Goal: Task Accomplishment & Management: Use online tool/utility

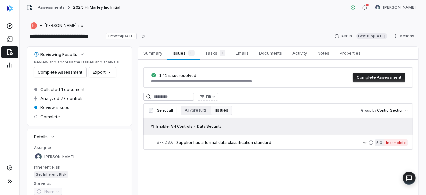
click at [225, 112] on button "1 issues" at bounding box center [221, 110] width 21 height 9
click at [196, 143] on span "Supplier has a formal data classification standard" at bounding box center [269, 142] width 187 height 5
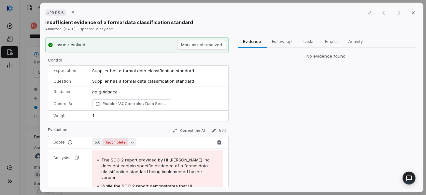
click at [132, 141] on icon "button" at bounding box center [132, 142] width 3 height 3
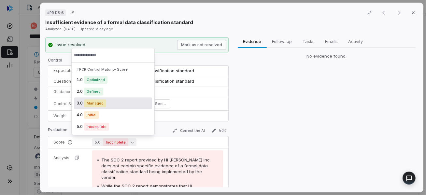
click at [104, 102] on span "Managed" at bounding box center [95, 103] width 22 height 8
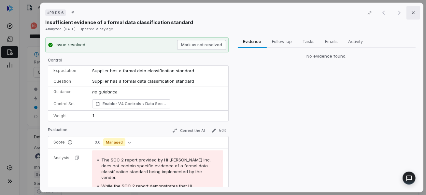
click at [413, 12] on button "Close" at bounding box center [414, 13] width 14 height 14
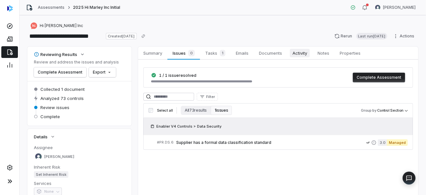
click at [294, 53] on span "Activity" at bounding box center [300, 53] width 20 height 8
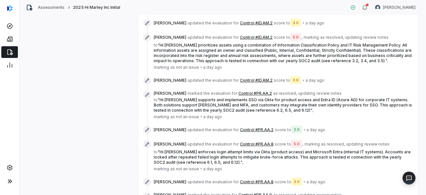
scroll to position [367, 0]
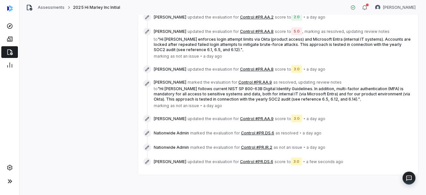
click at [148, 133] on icon at bounding box center [147, 133] width 4 height 4
click at [204, 129] on div "Nationwide Admin marked the evaluation for Control #PR.DS.6 as resolved • a day…" at bounding box center [278, 133] width 270 height 8
click at [255, 132] on button "Control #PR.DS.6" at bounding box center [257, 133] width 33 height 5
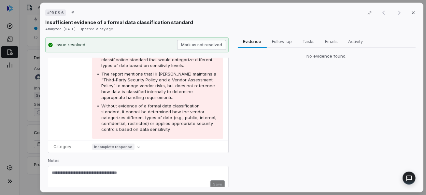
scroll to position [182, 0]
click at [134, 143] on button "Incomplete response" at bounding box center [117, 147] width 51 height 8
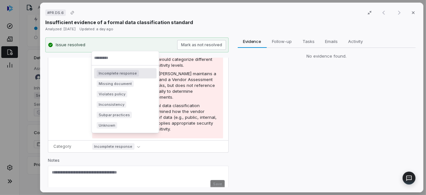
click at [277, 127] on div "Evidence Evidence Follow-up Follow-up Tasks Tasks Emails Emails Activity Activi…" at bounding box center [326, 112] width 183 height 150
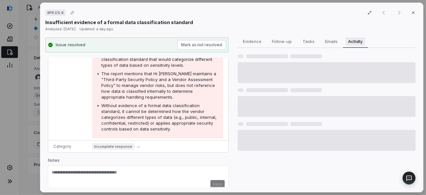
click at [353, 40] on span "Activity" at bounding box center [356, 41] width 20 height 8
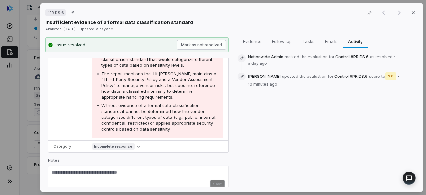
click at [343, 58] on button "Control #PR.DS.6" at bounding box center [351, 56] width 33 height 5
click at [345, 56] on button "Control #PR.DS.6" at bounding box center [351, 56] width 33 height 5
click at [242, 59] on icon at bounding box center [241, 58] width 5 height 5
click at [407, 10] on button "Close" at bounding box center [414, 13] width 14 height 14
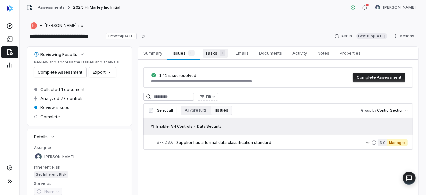
click at [209, 54] on span "Tasks 1" at bounding box center [215, 53] width 25 height 9
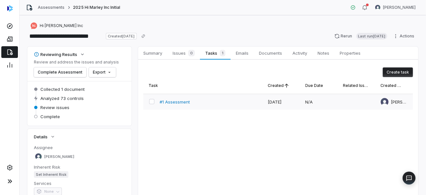
click at [182, 102] on span "#1 Assessment" at bounding box center [175, 102] width 30 height 6
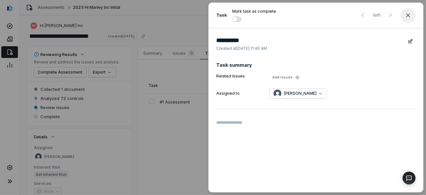
click at [409, 14] on icon "button" at bounding box center [408, 15] width 8 height 8
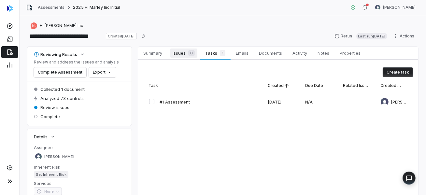
click at [180, 54] on span "Issues 0" at bounding box center [183, 53] width 27 height 9
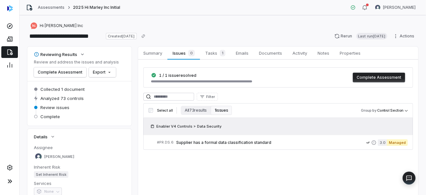
click at [216, 110] on button "1 issues" at bounding box center [221, 110] width 21 height 9
click at [210, 141] on span "Supplier has a formal data classification standard" at bounding box center [271, 142] width 190 height 5
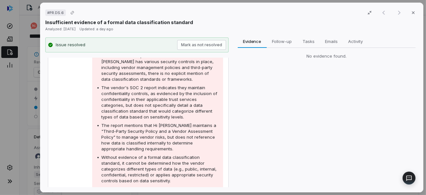
scroll to position [182, 0]
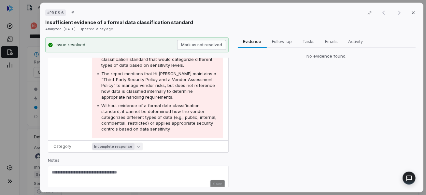
click at [137, 143] on button "Incomplete response" at bounding box center [117, 147] width 51 height 8
click at [307, 138] on div "Evidence Evidence Follow-up Follow-up Tasks Tasks Emails Emails Activity Activi…" at bounding box center [326, 112] width 183 height 150
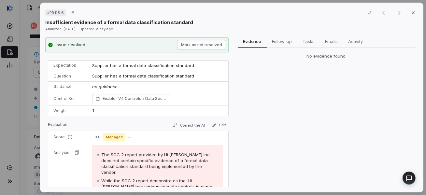
scroll to position [0, 0]
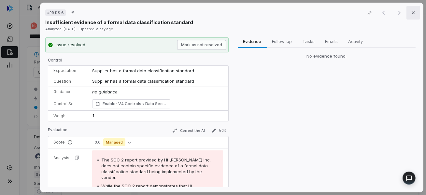
click at [411, 11] on icon "button" at bounding box center [413, 12] width 5 height 5
